Goal: Information Seeking & Learning: Learn about a topic

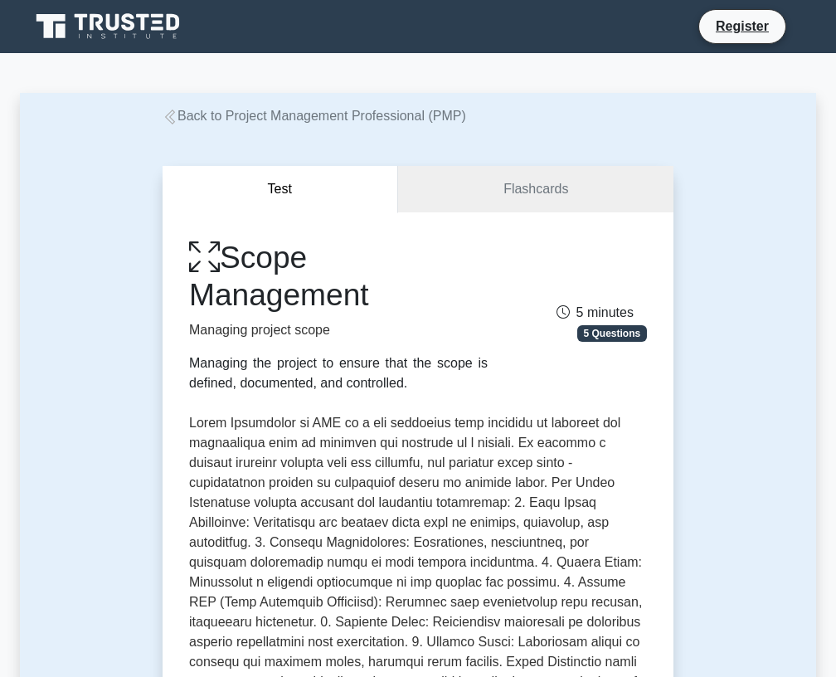
scroll to position [1960, 0]
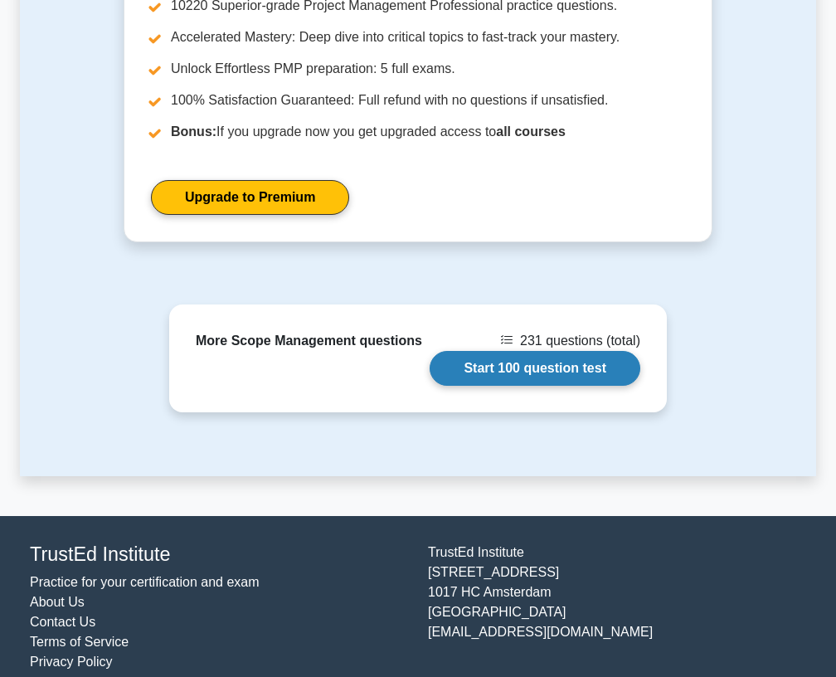
click at [479, 351] on link "Start 100 question test" at bounding box center [535, 368] width 211 height 35
